Goal: Information Seeking & Learning: Learn about a topic

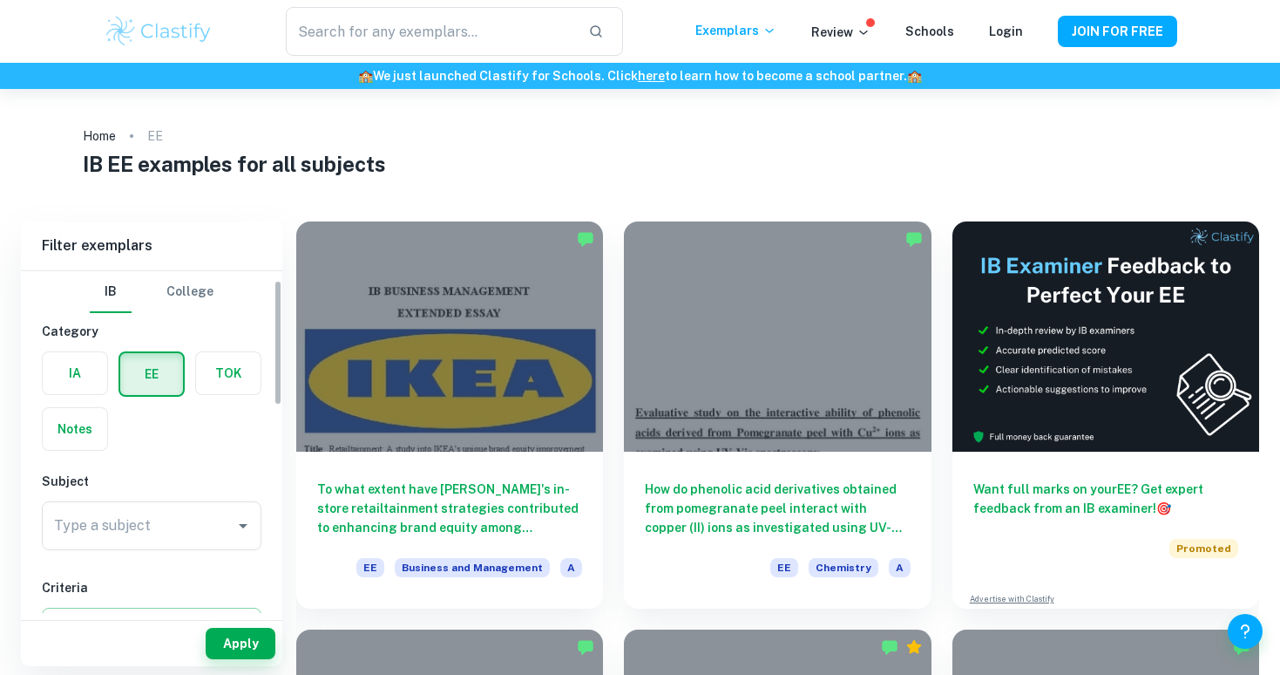
scroll to position [71, 0]
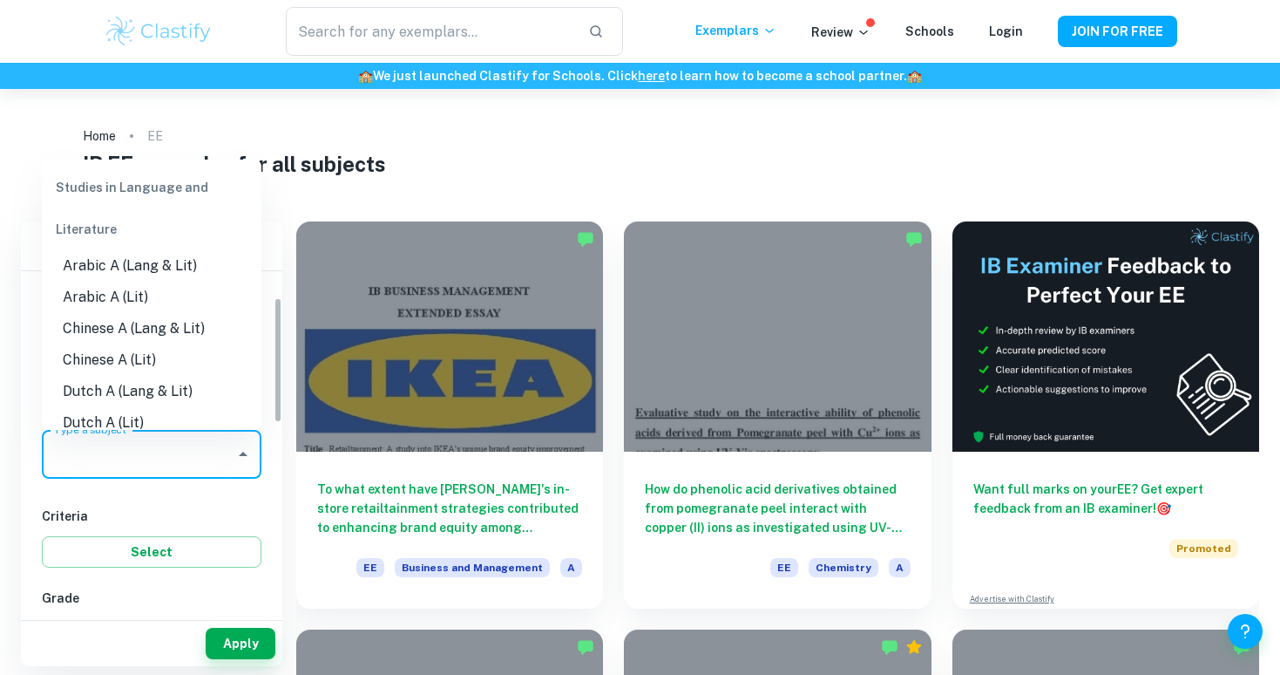
click at [159, 455] on input "Type a subject" at bounding box center [139, 454] width 178 height 33
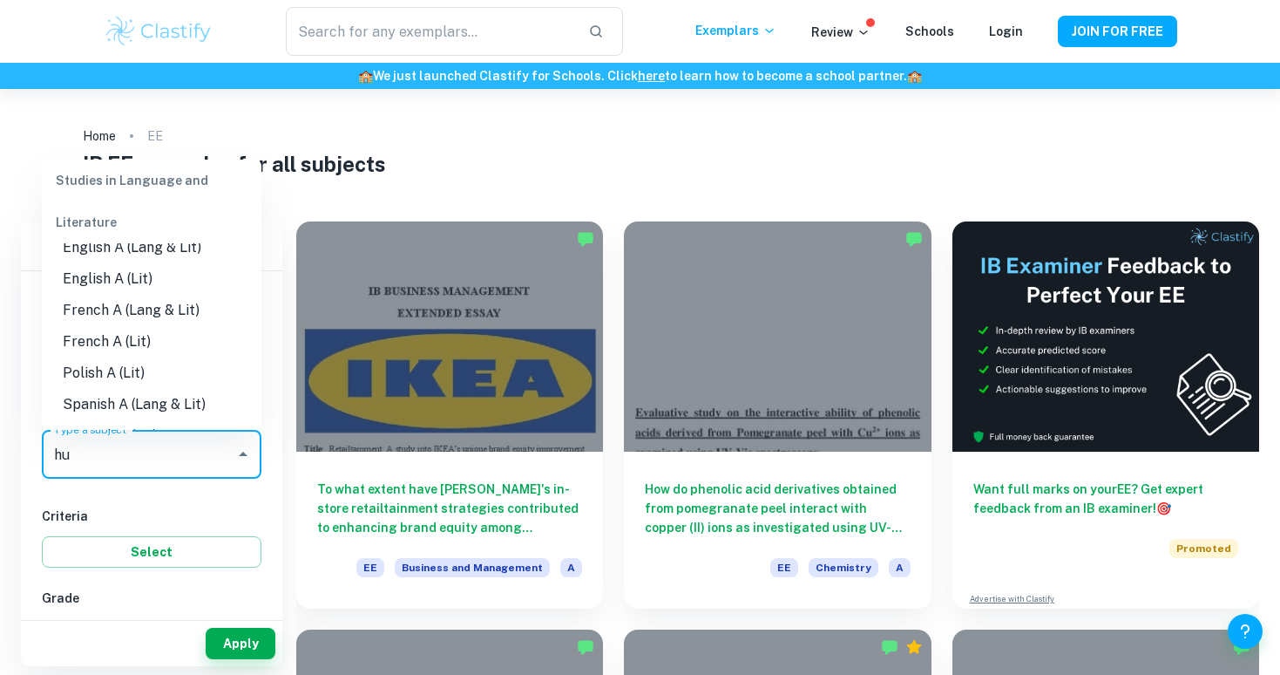
scroll to position [0, 0]
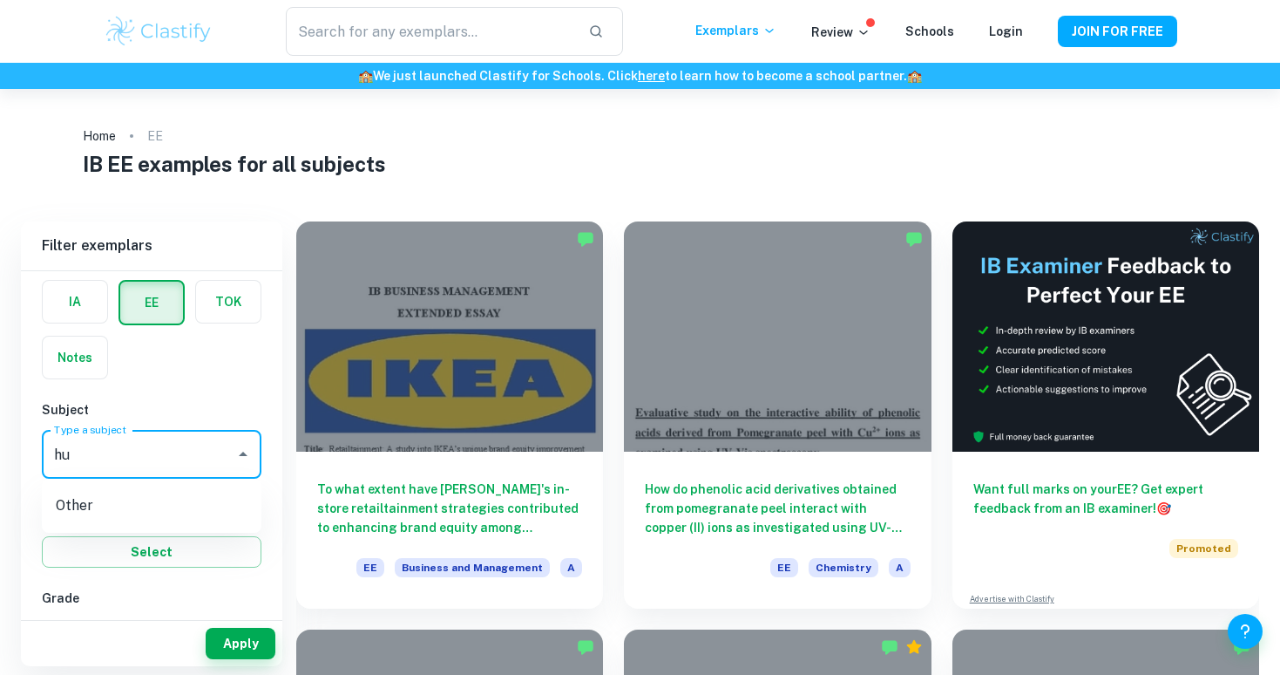
type input "h"
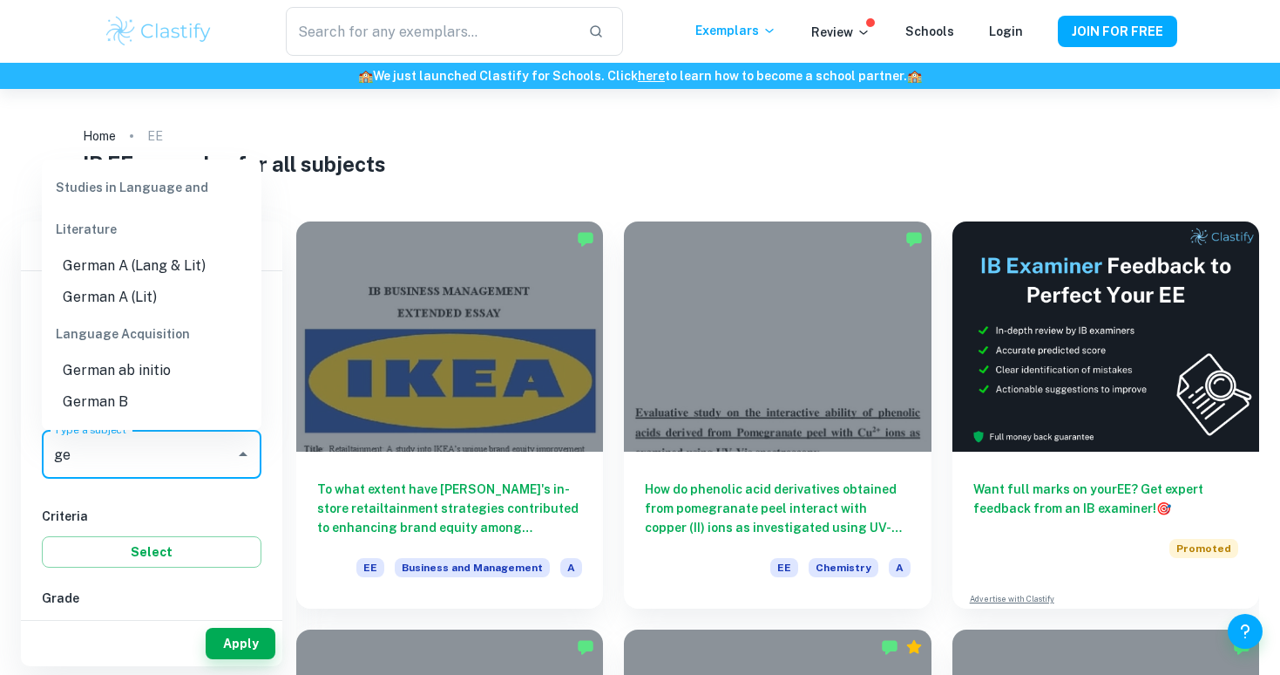
type input "g"
type input "his"
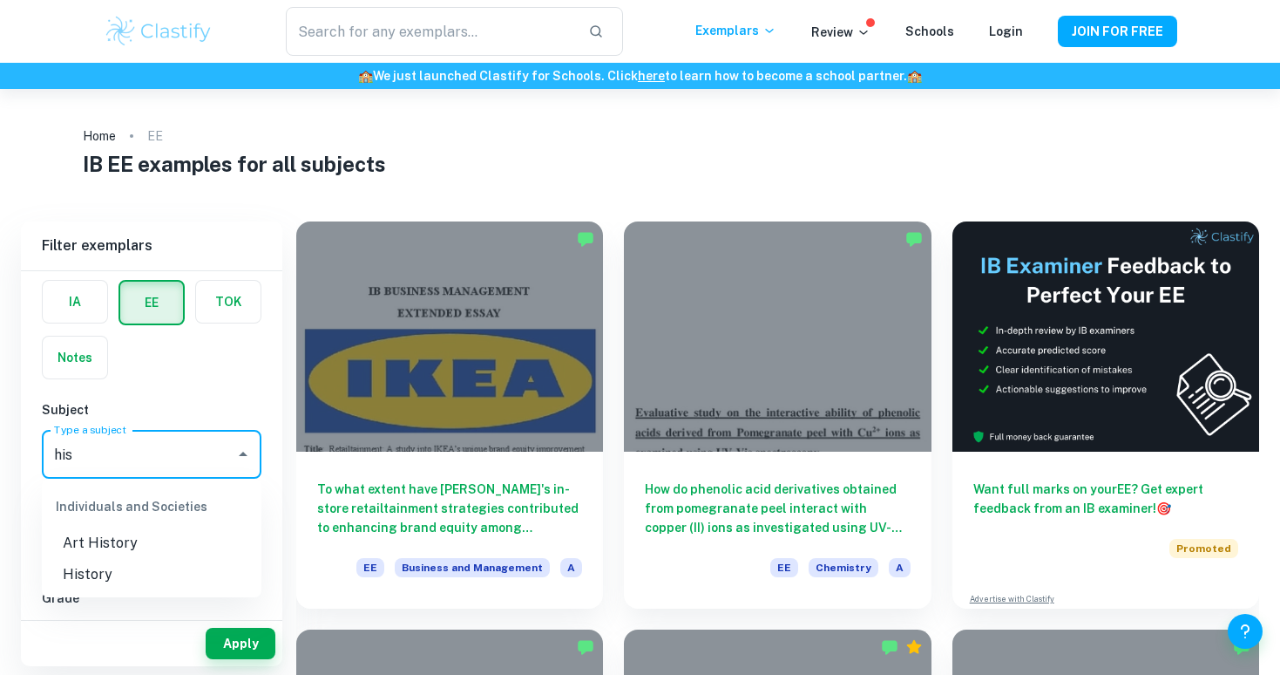
click at [131, 569] on li "History" at bounding box center [152, 574] width 220 height 31
click at [197, 555] on button "Select" at bounding box center [152, 551] width 220 height 31
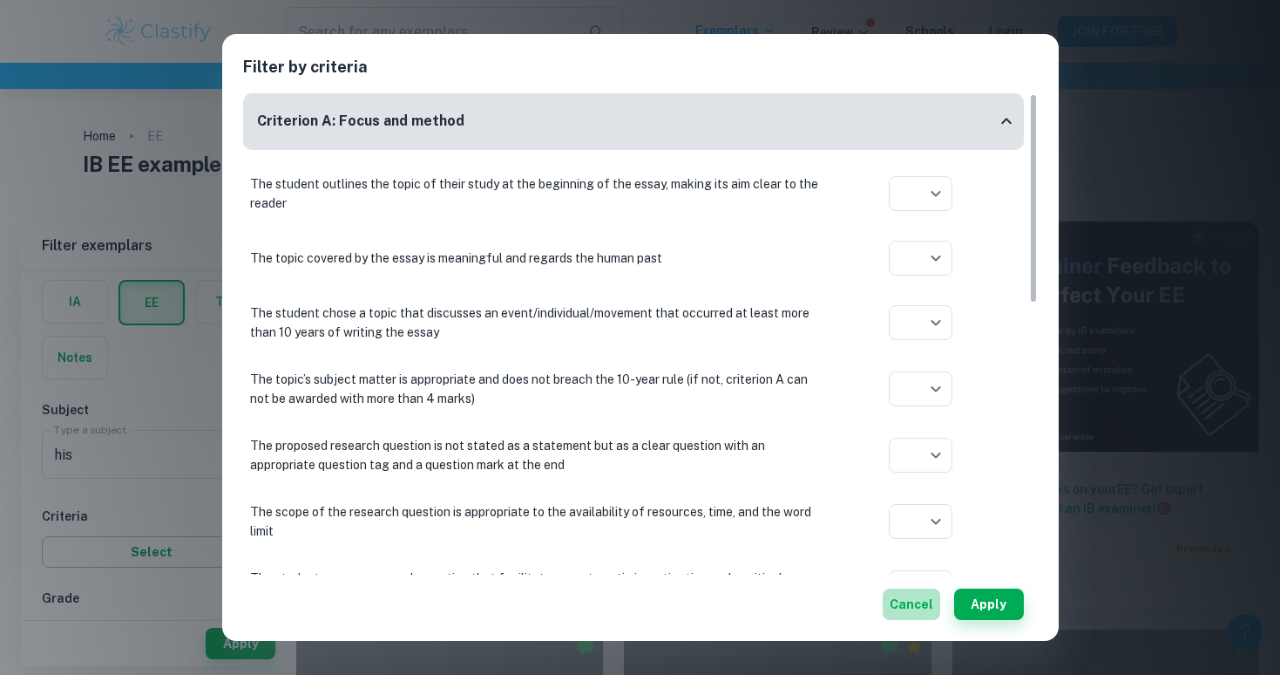
click at [922, 608] on button "Cancel" at bounding box center [912, 603] width 58 height 31
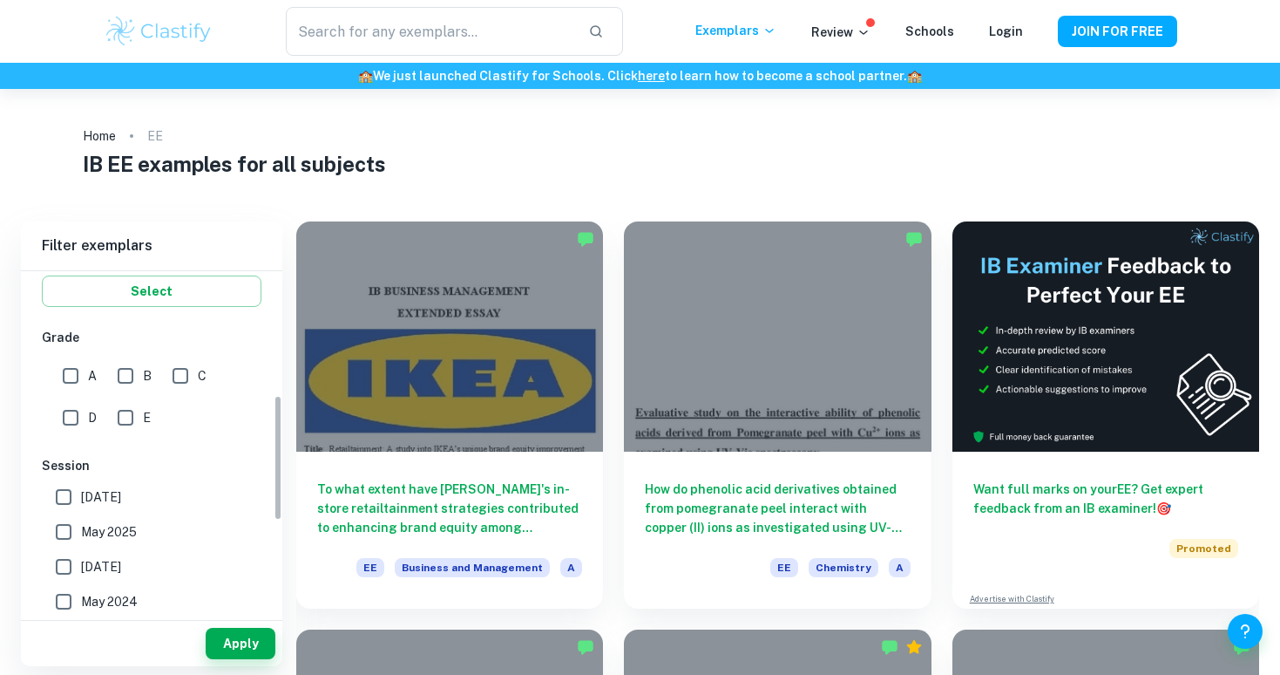
scroll to position [331, 0]
click at [69, 377] on input "A" at bounding box center [70, 376] width 35 height 35
checkbox input "true"
click at [65, 497] on input "[DATE]" at bounding box center [63, 497] width 35 height 35
click at [64, 507] on input "[DATE]" at bounding box center [63, 497] width 35 height 35
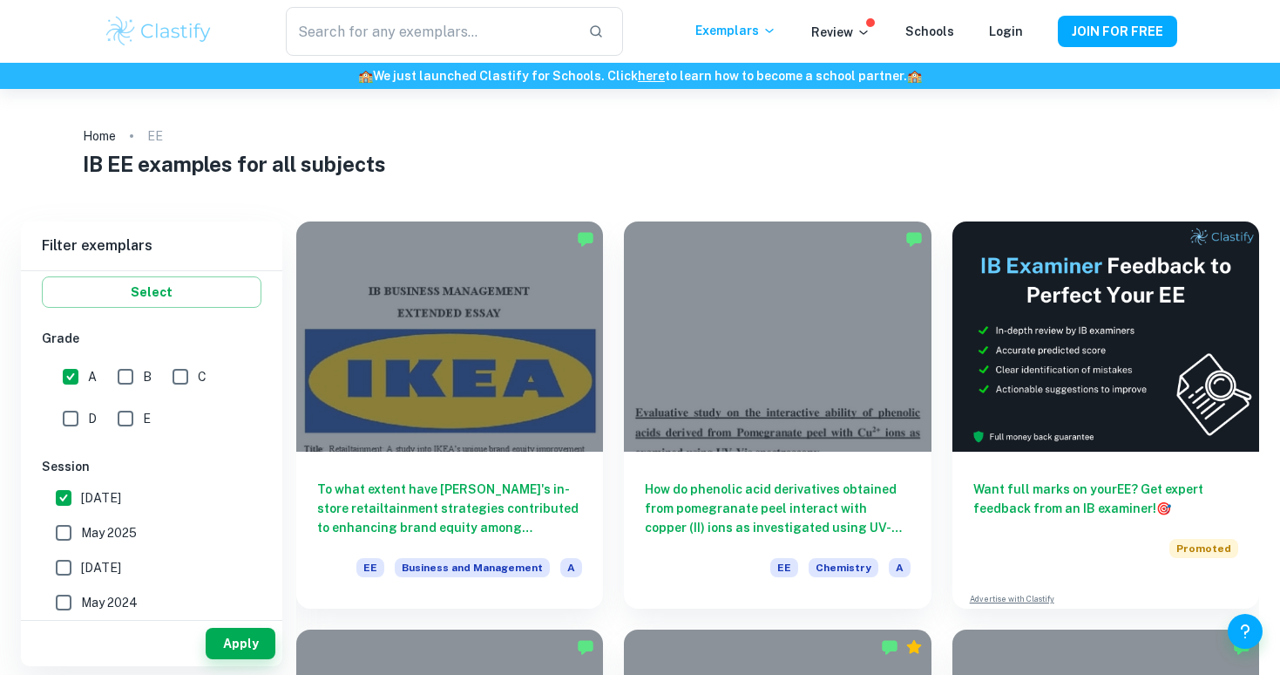
checkbox input "false"
click at [64, 536] on input "May 2025" at bounding box center [63, 532] width 35 height 35
checkbox input "true"
click at [232, 644] on button "Apply" at bounding box center [241, 643] width 70 height 31
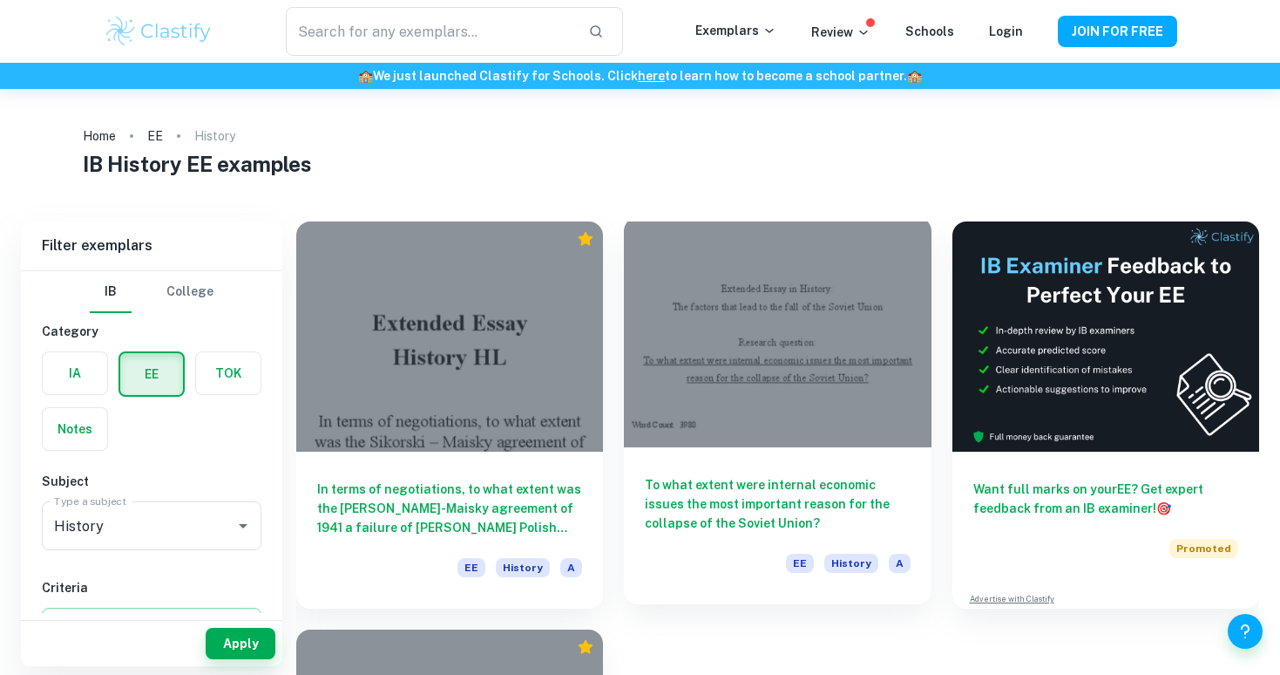
click at [776, 373] on div at bounding box center [777, 332] width 307 height 230
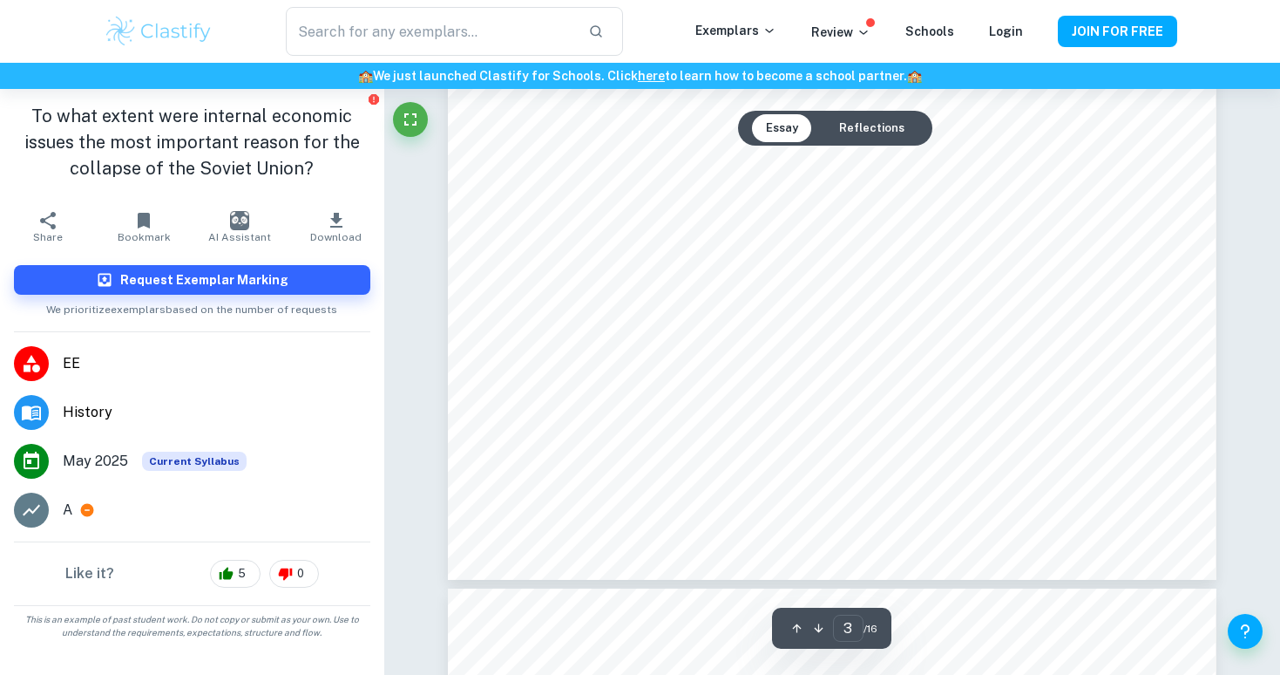
scroll to position [3037, 0]
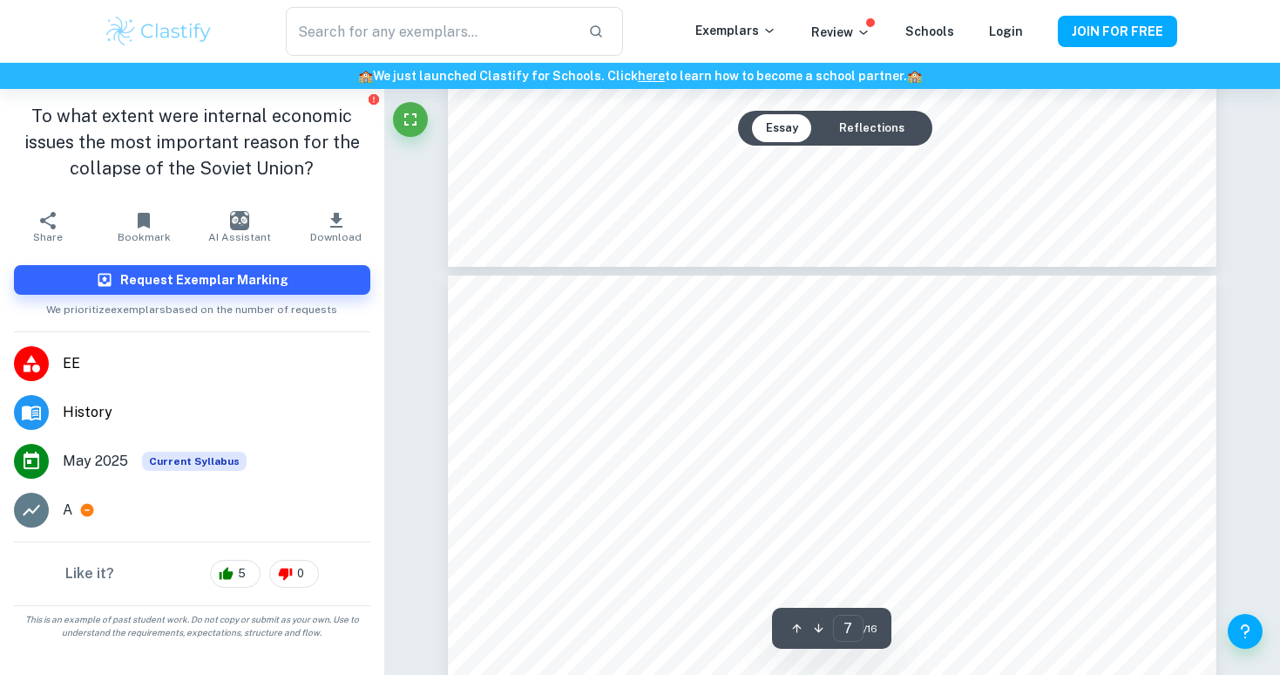
type input "8"
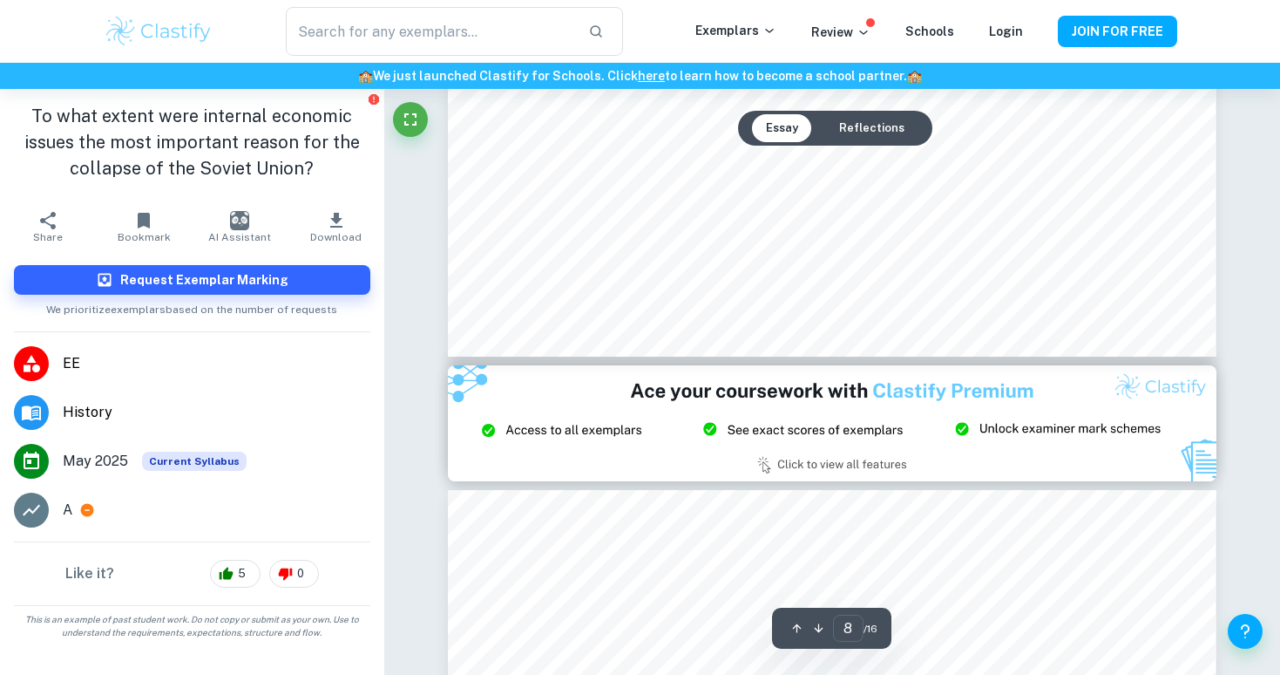
scroll to position [8786, 0]
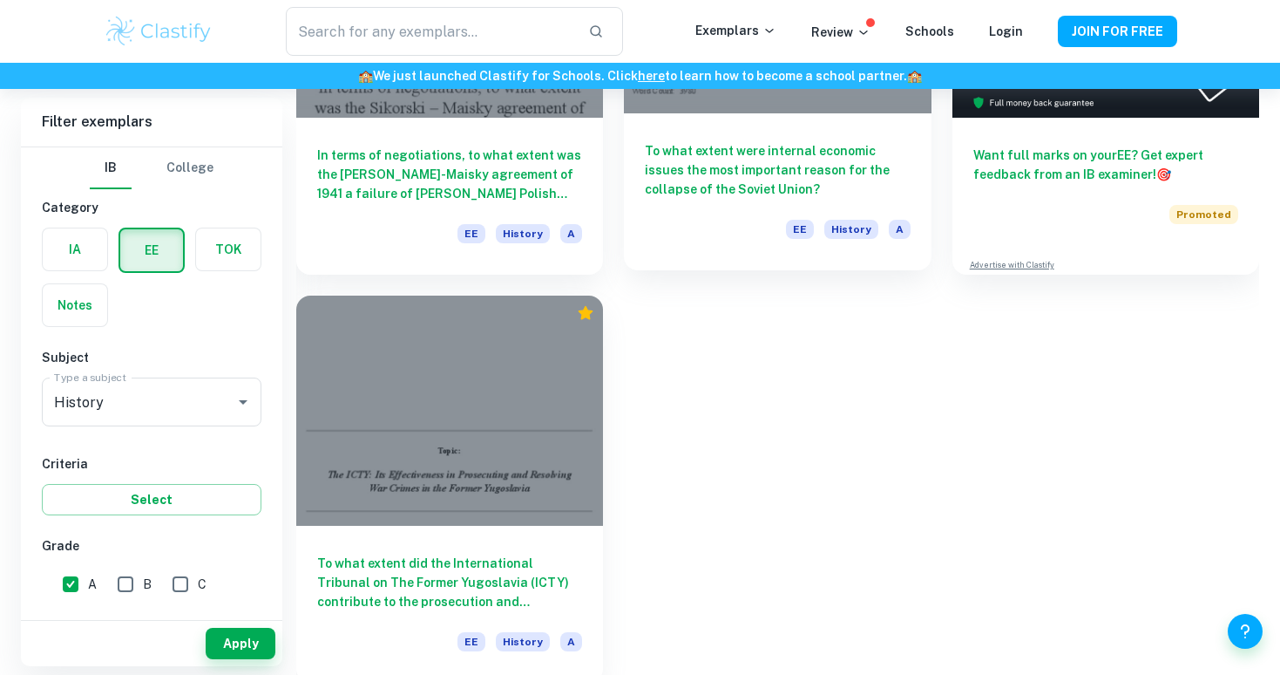
scroll to position [336, 0]
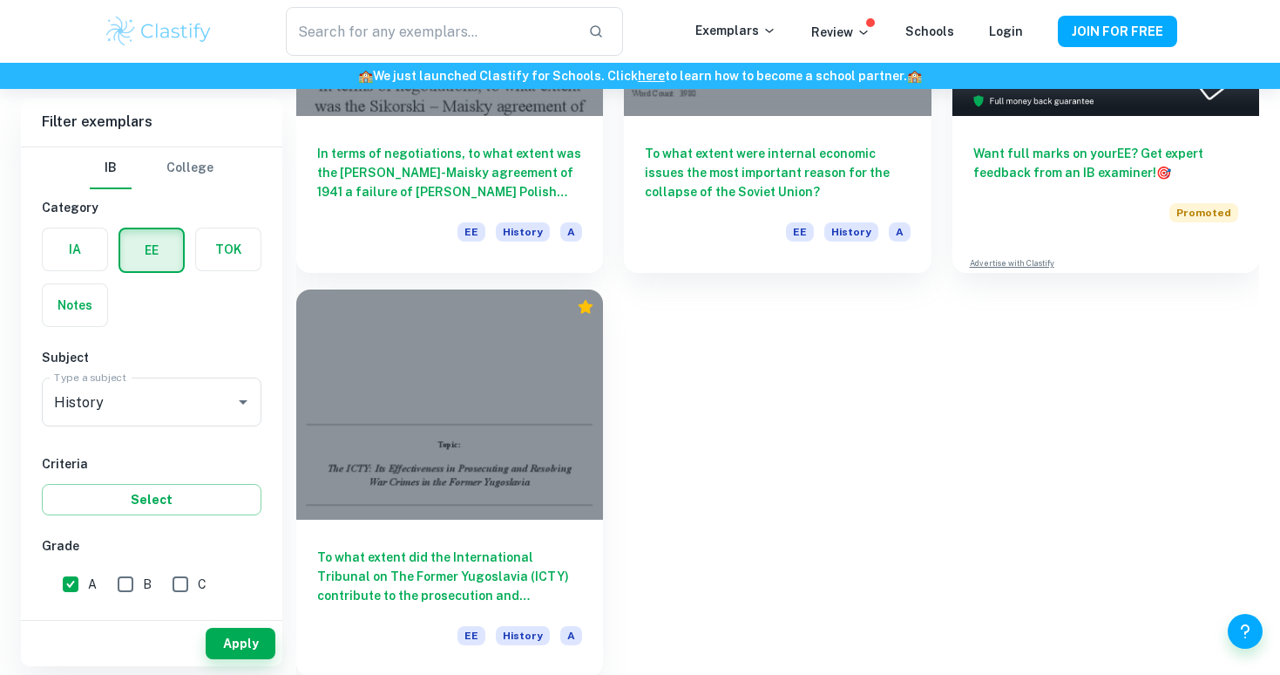
click at [542, 363] on div at bounding box center [449, 404] width 307 height 230
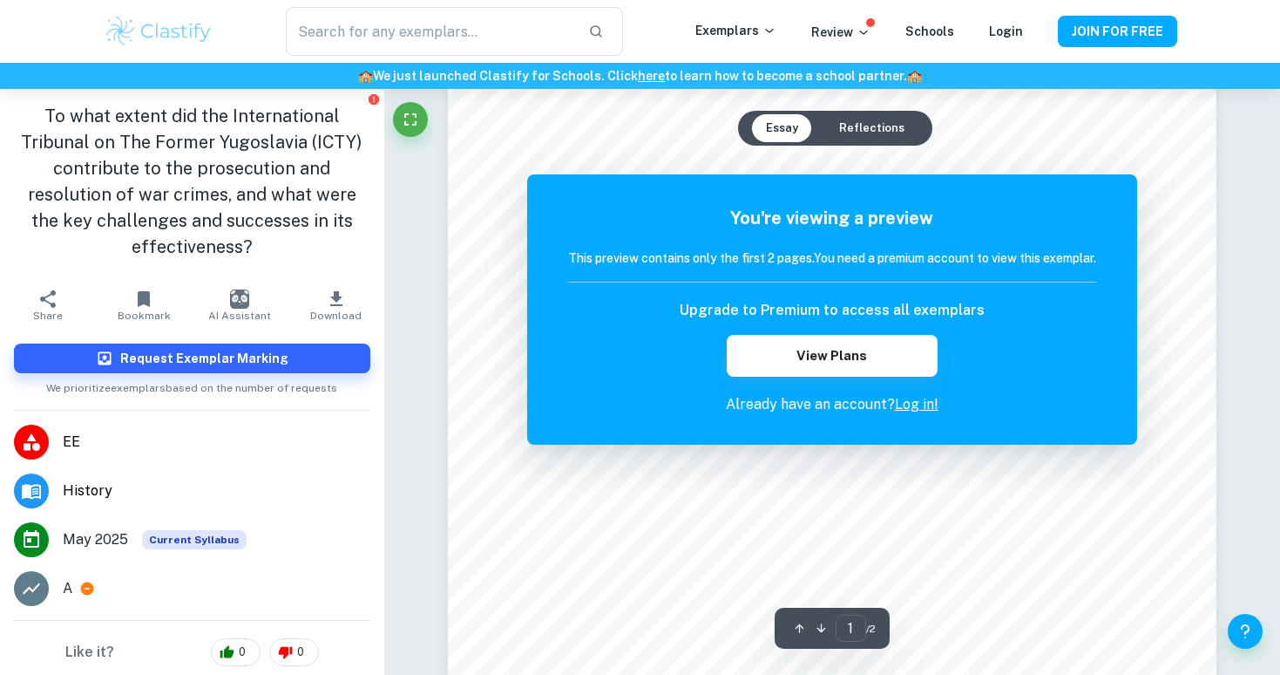
scroll to position [112, 0]
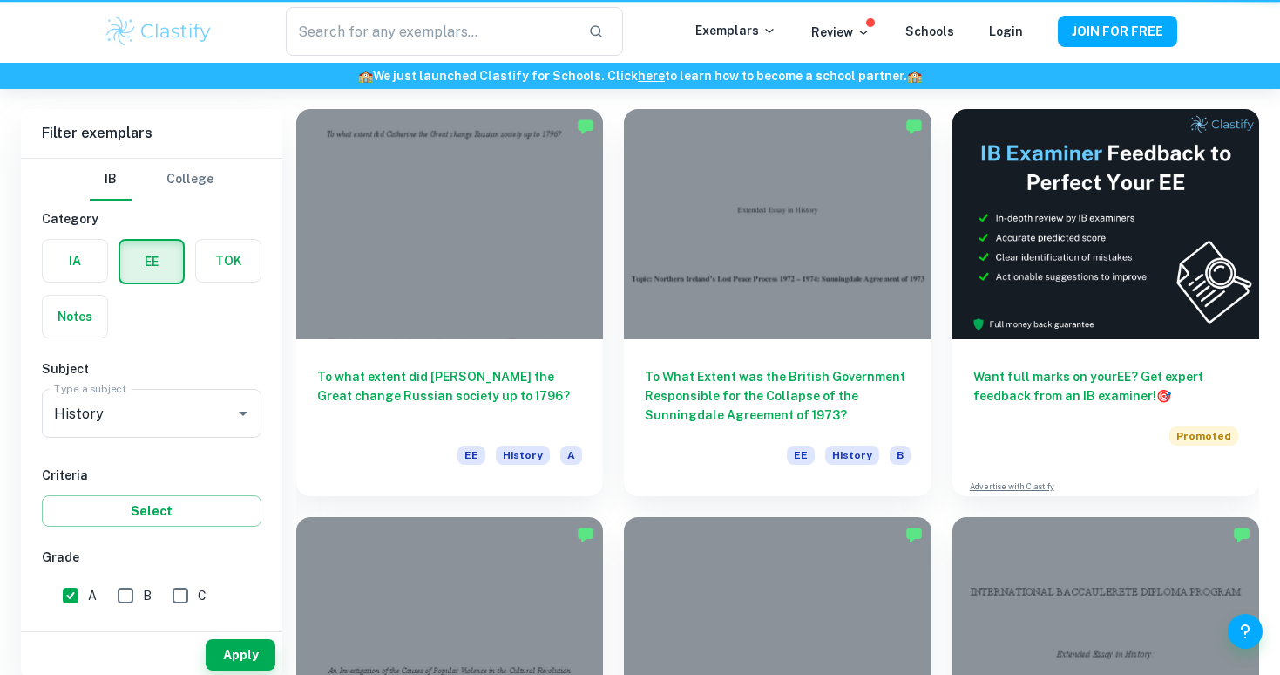
scroll to position [336, 0]
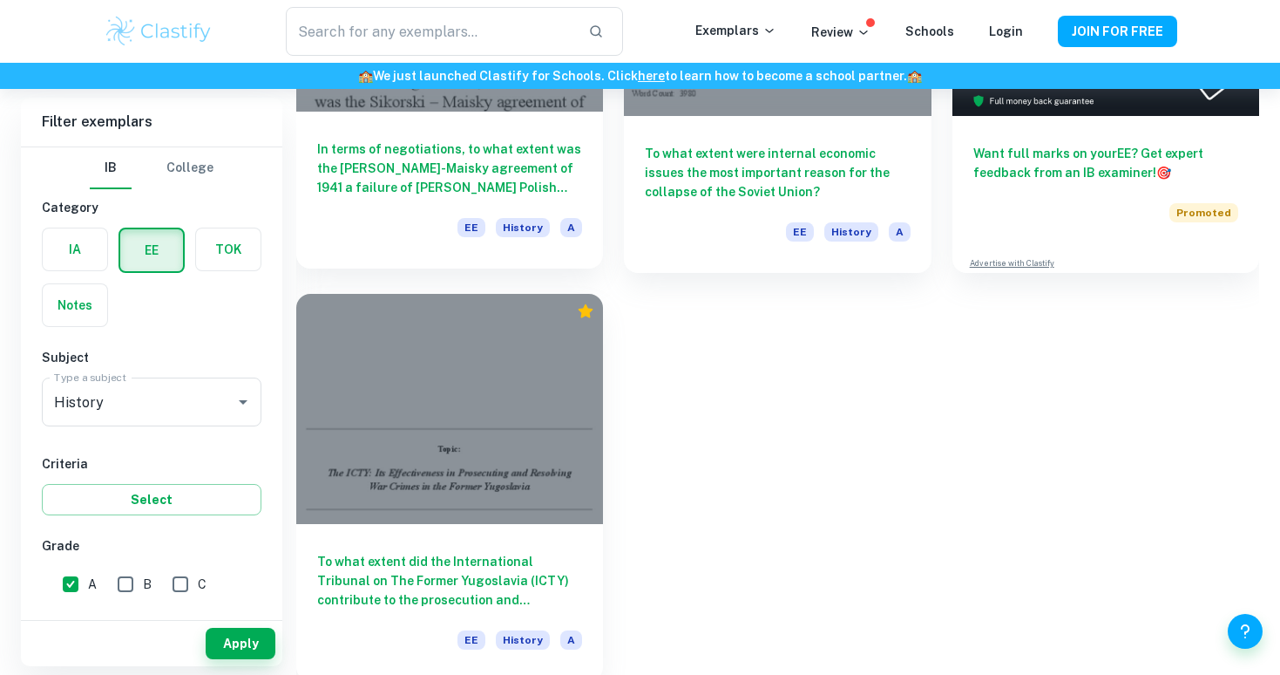
click at [405, 158] on h6 "In terms of negotiations, to what extent was the [PERSON_NAME]-Maisky agreement…" at bounding box center [449, 168] width 265 height 58
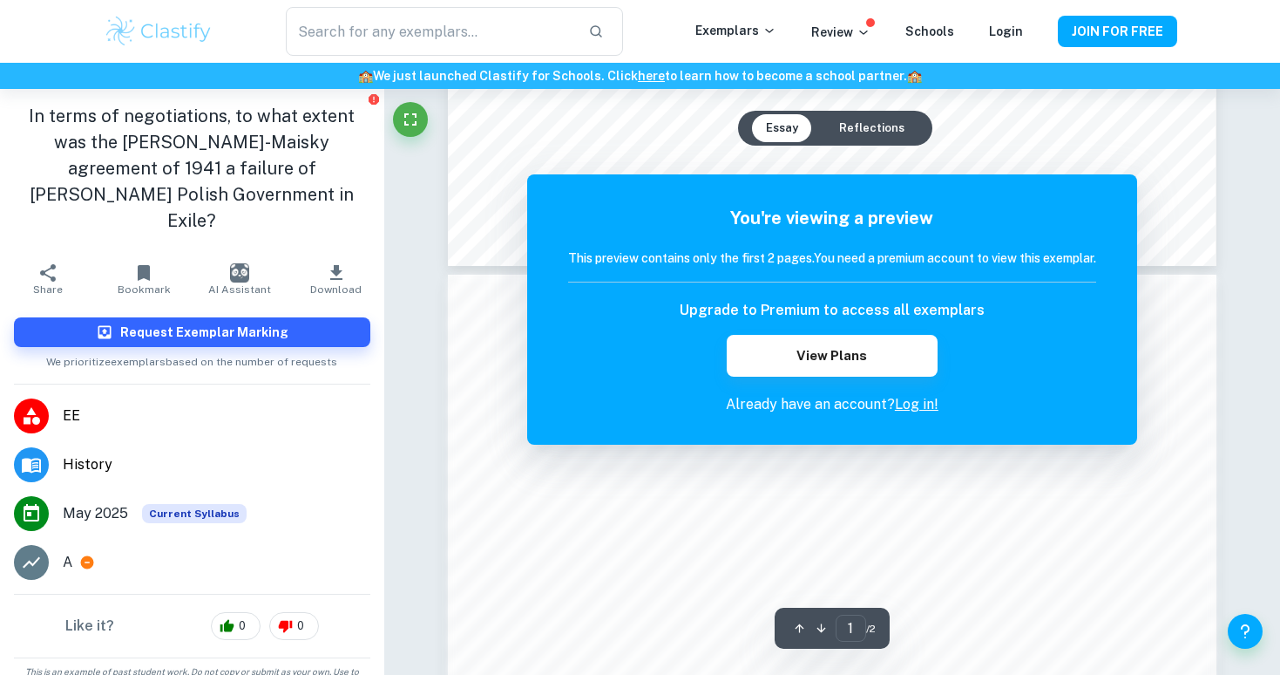
scroll to position [950, 0]
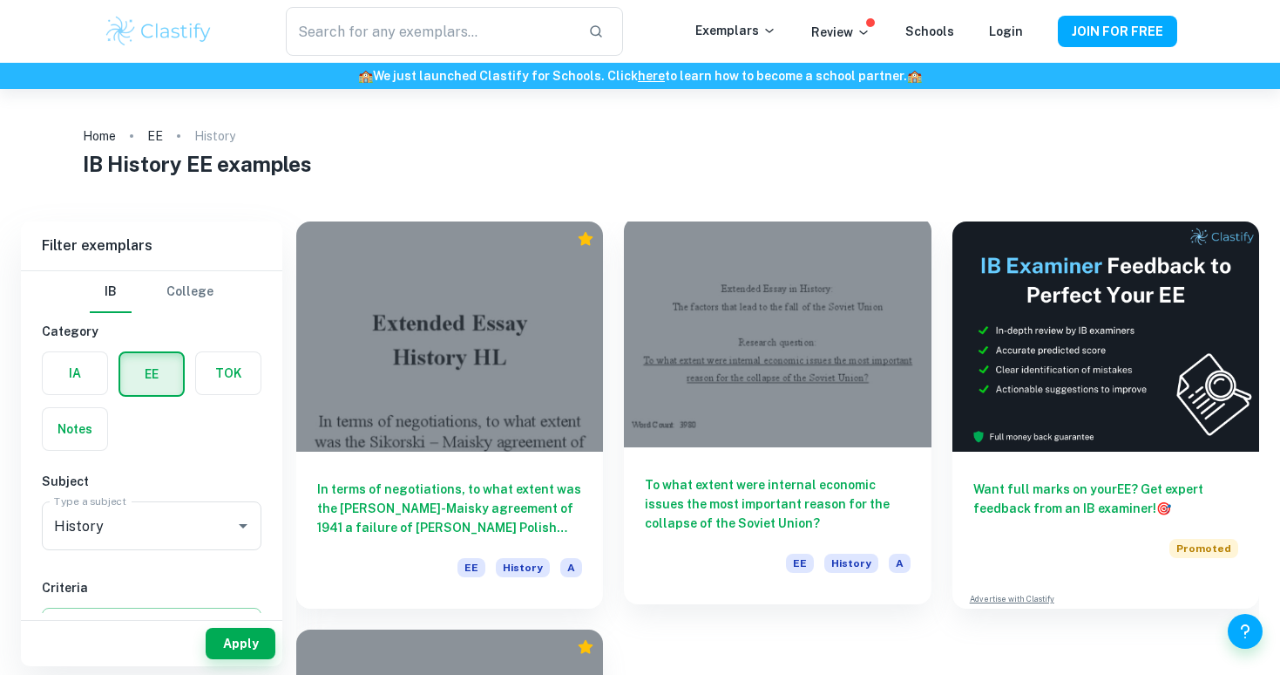
click at [860, 350] on div at bounding box center [777, 332] width 307 height 230
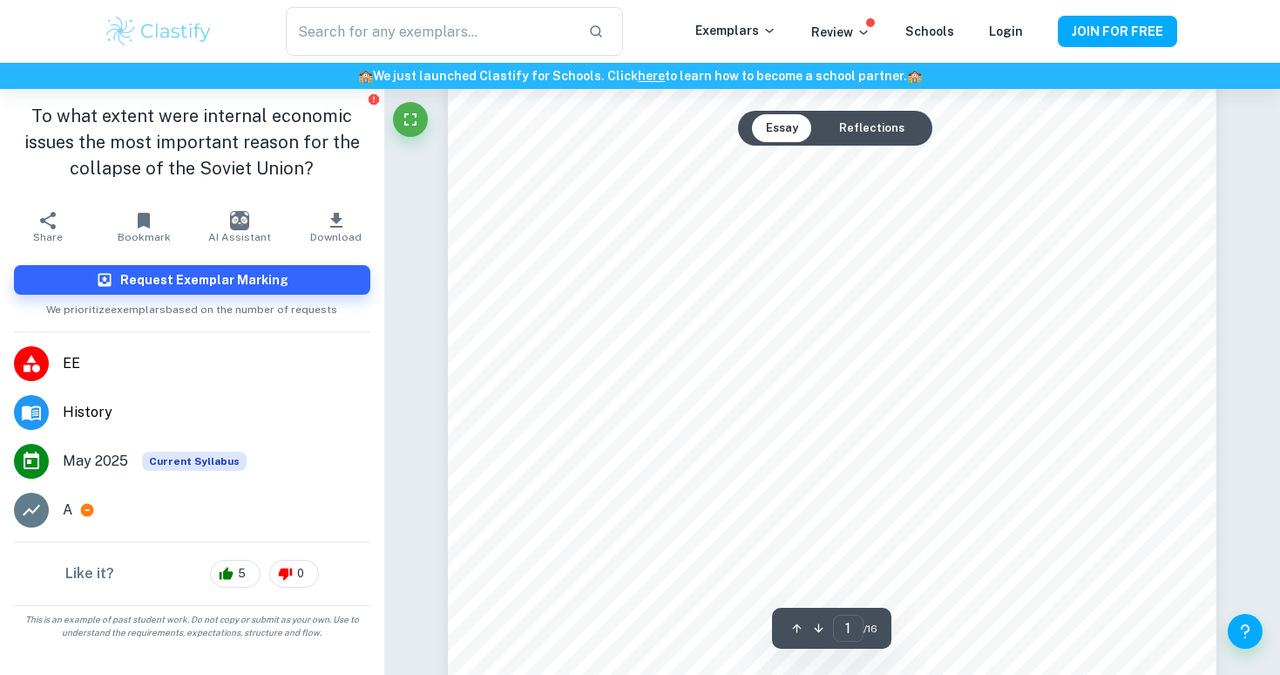
scroll to position [365, 0]
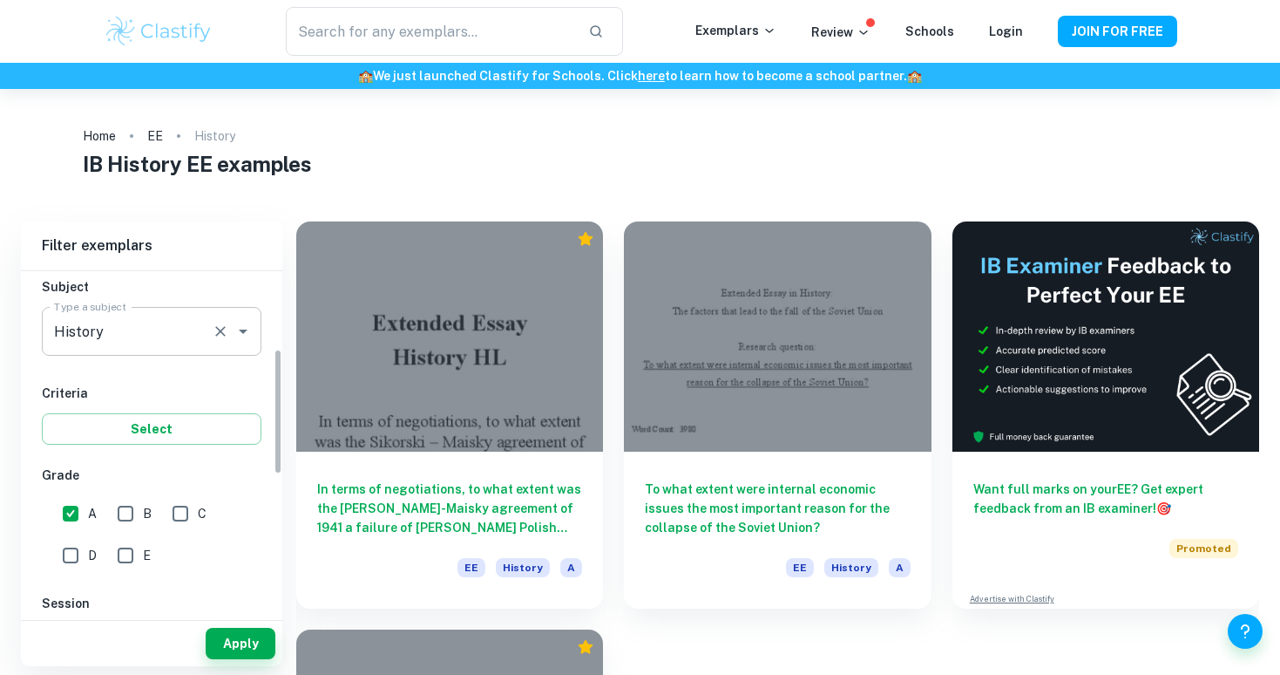
scroll to position [214, 0]
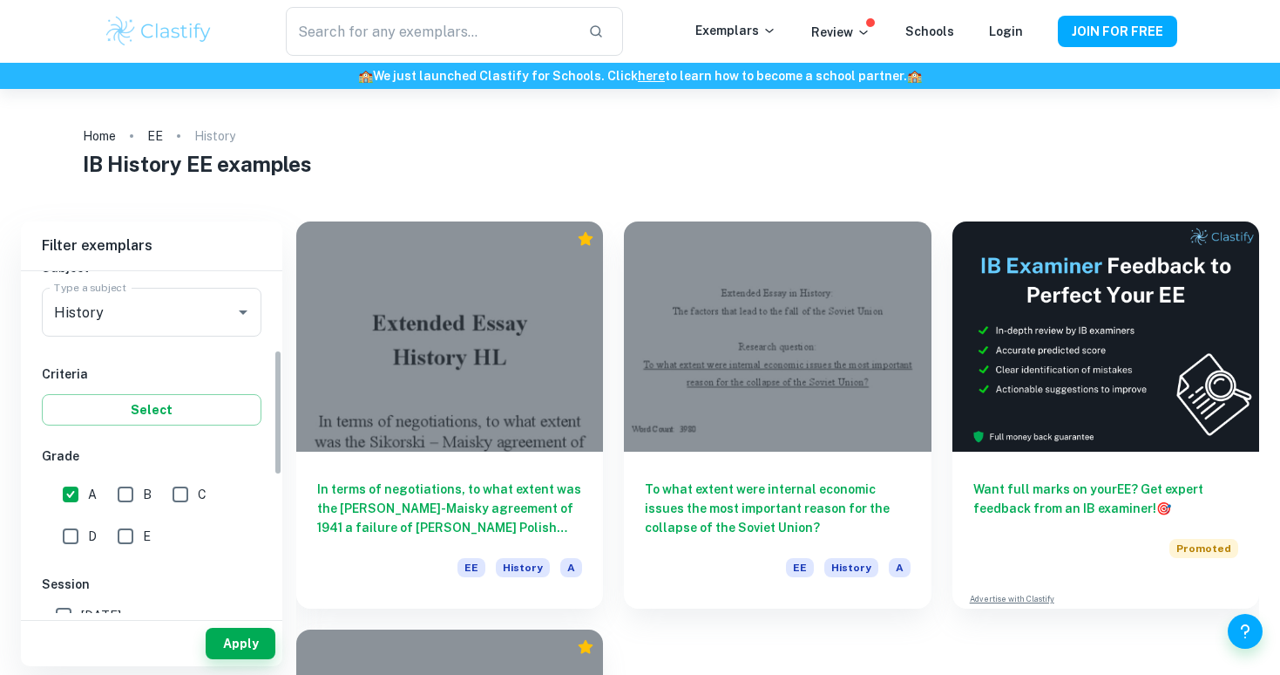
click at [124, 486] on input "B" at bounding box center [125, 494] width 35 height 35
checkbox input "true"
click at [229, 638] on button "Apply" at bounding box center [241, 643] width 70 height 31
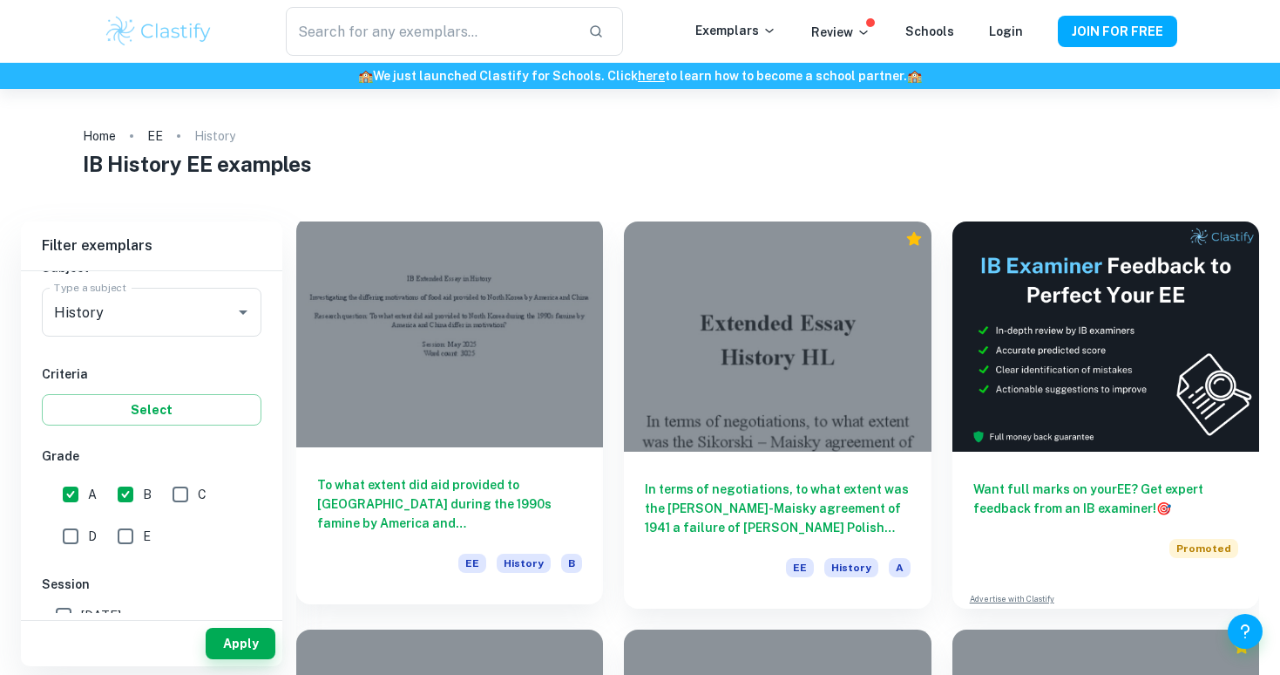
click at [548, 431] on div at bounding box center [449, 332] width 307 height 230
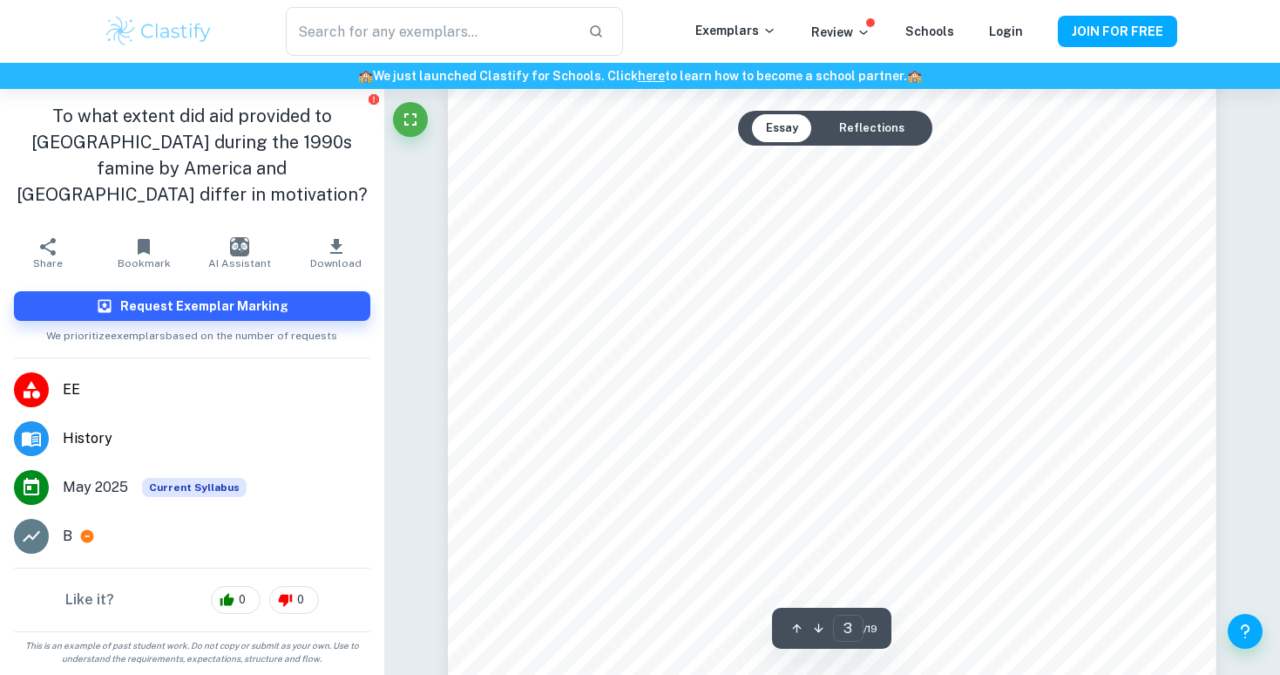
scroll to position [2544, 0]
type input "4"
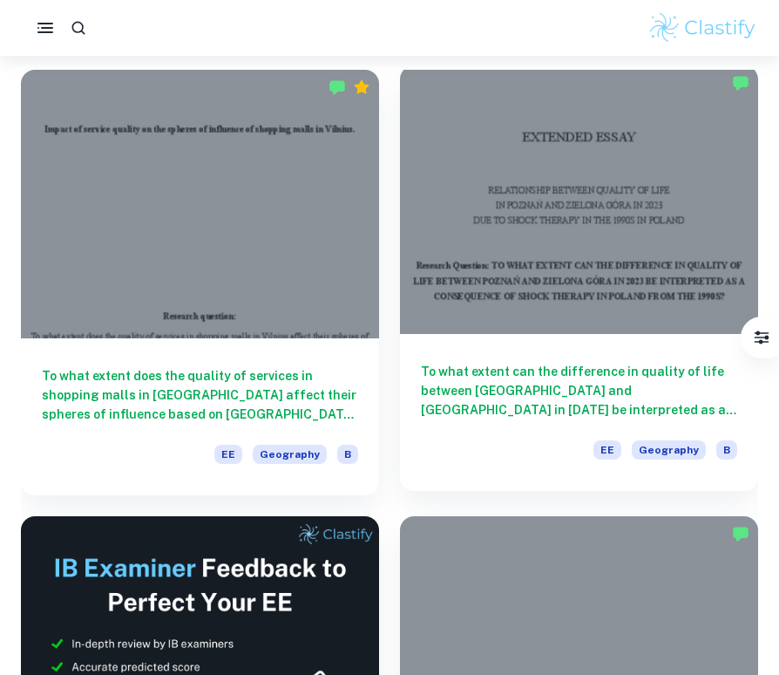
scroll to position [114, 0]
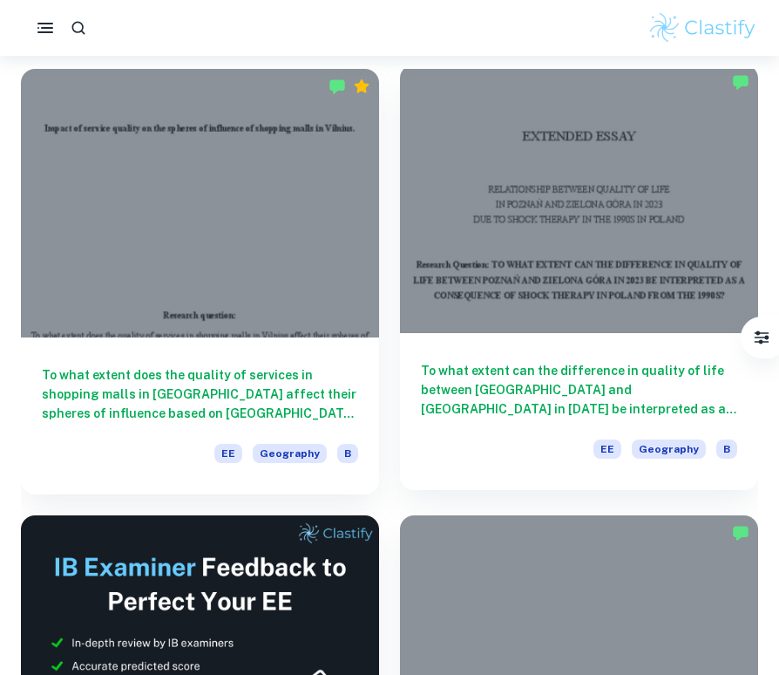
click at [579, 288] on div at bounding box center [579, 198] width 358 height 268
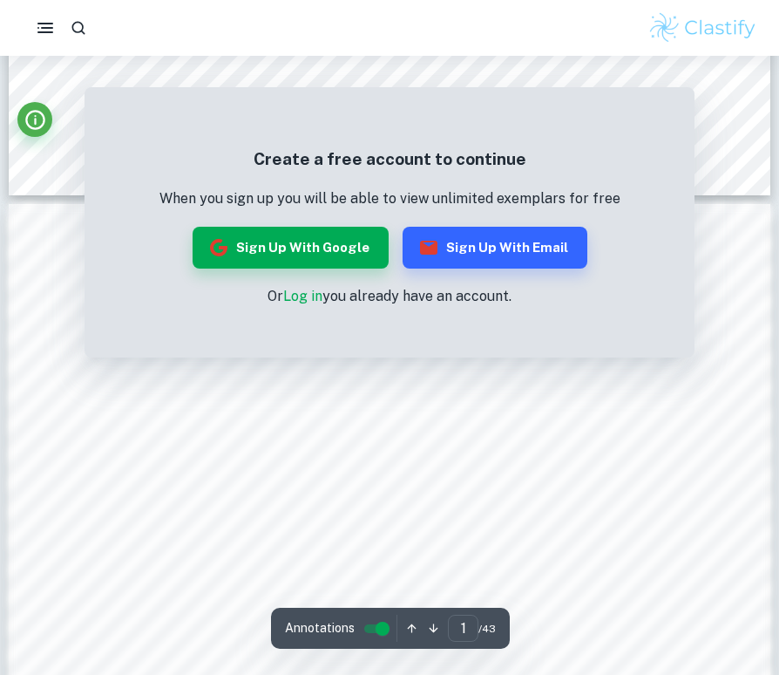
scroll to position [954, 0]
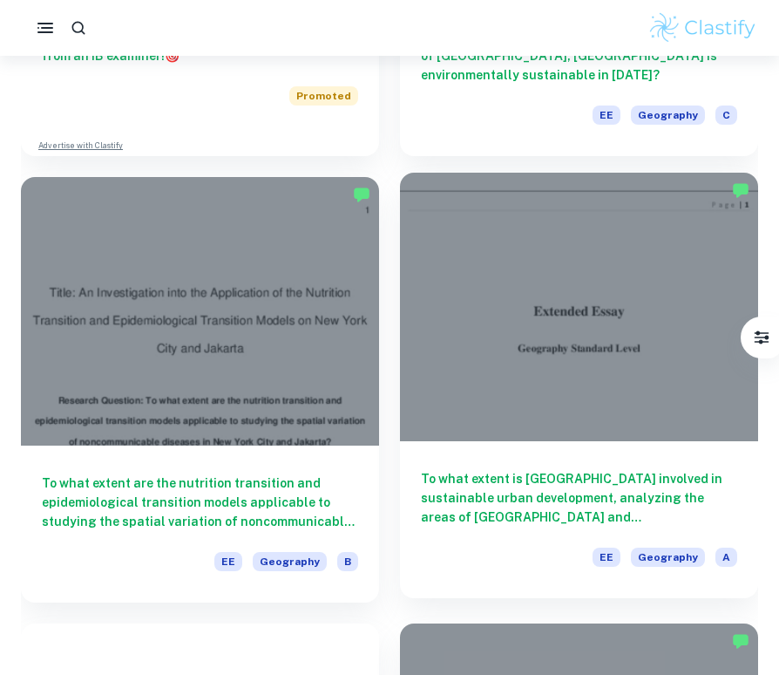
scroll to position [901, 0]
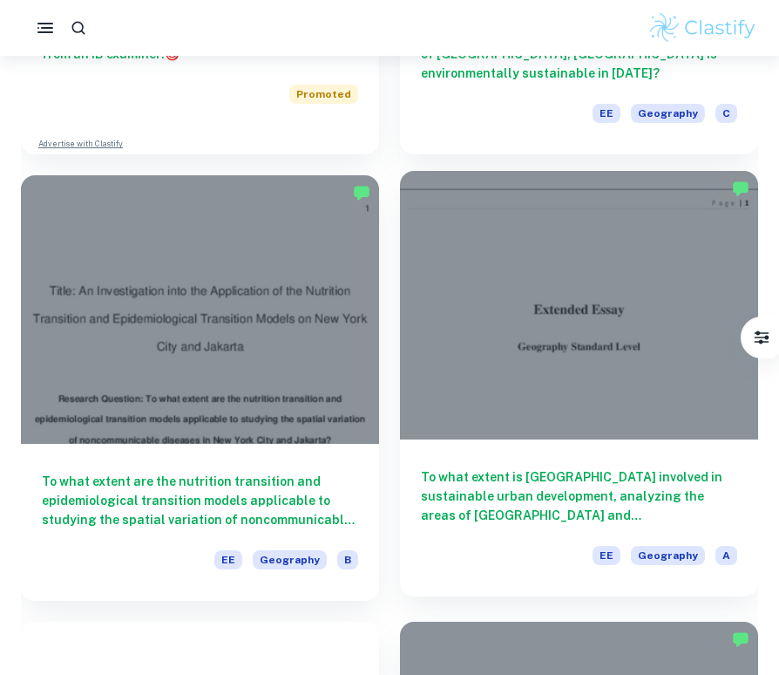
click at [516, 316] on div at bounding box center [579, 305] width 358 height 268
